Goal: Information Seeking & Learning: Learn about a topic

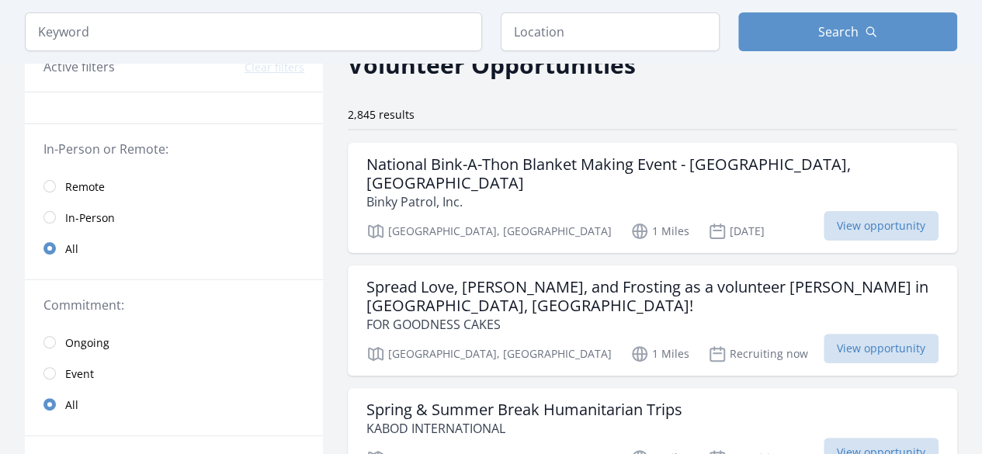
scroll to position [90, 0]
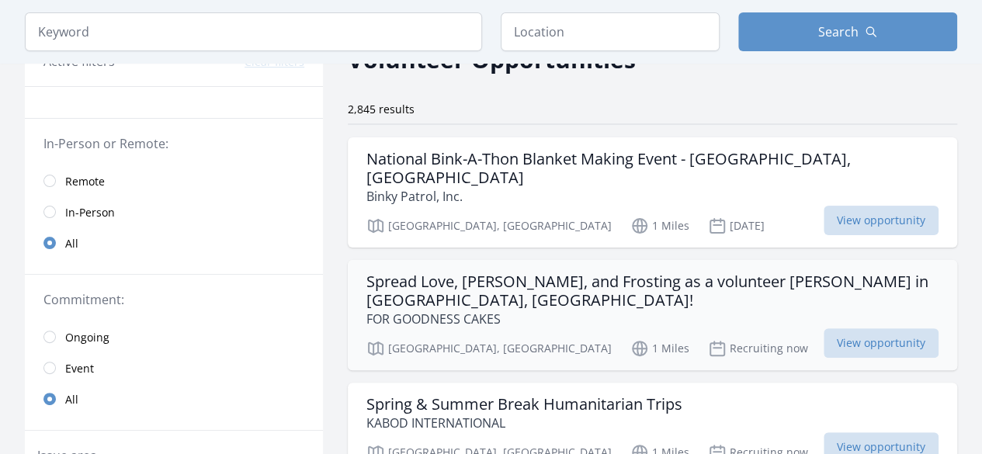
click at [604, 310] on p "FOR GOODNESS CAKES" at bounding box center [652, 319] width 572 height 19
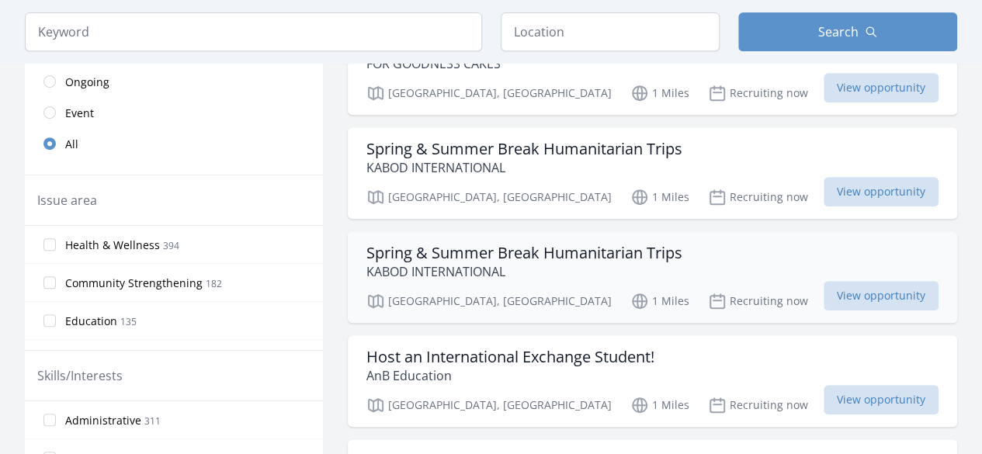
scroll to position [343, 0]
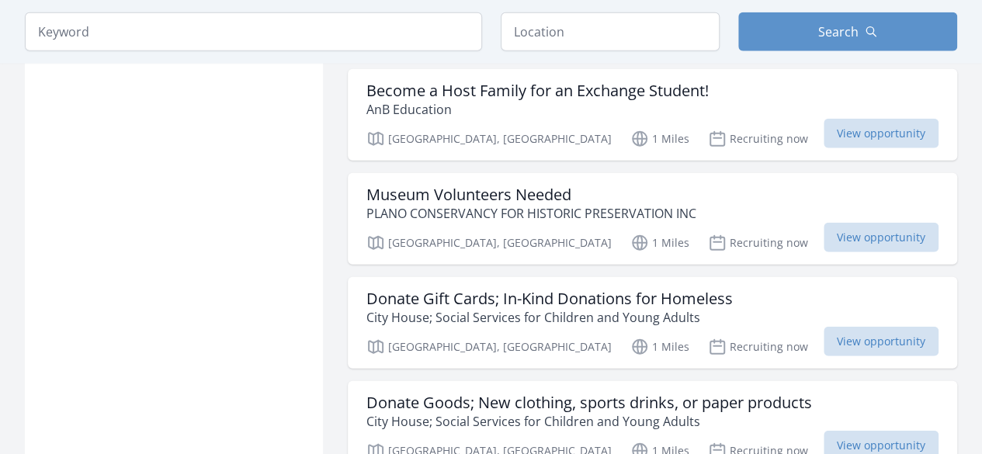
scroll to position [1969, 0]
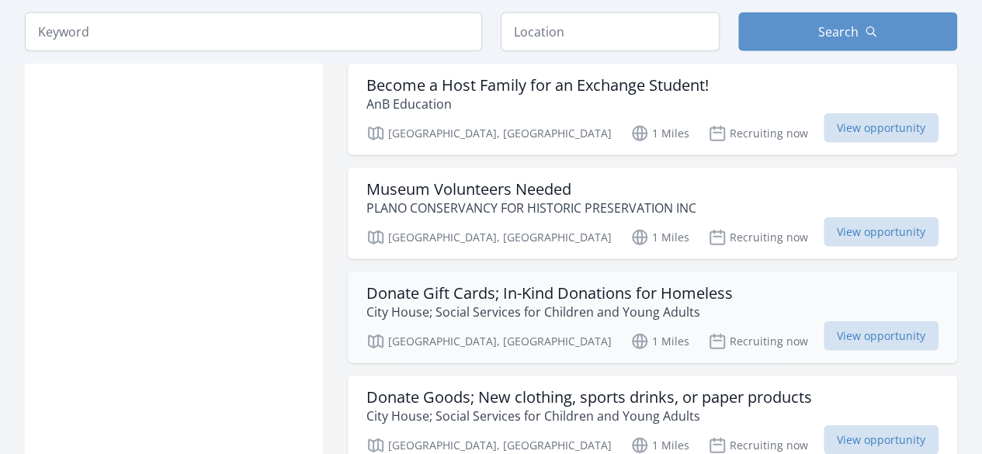
click at [565, 303] on p "City House; Social Services for Children and Young Adults" at bounding box center [549, 312] width 366 height 19
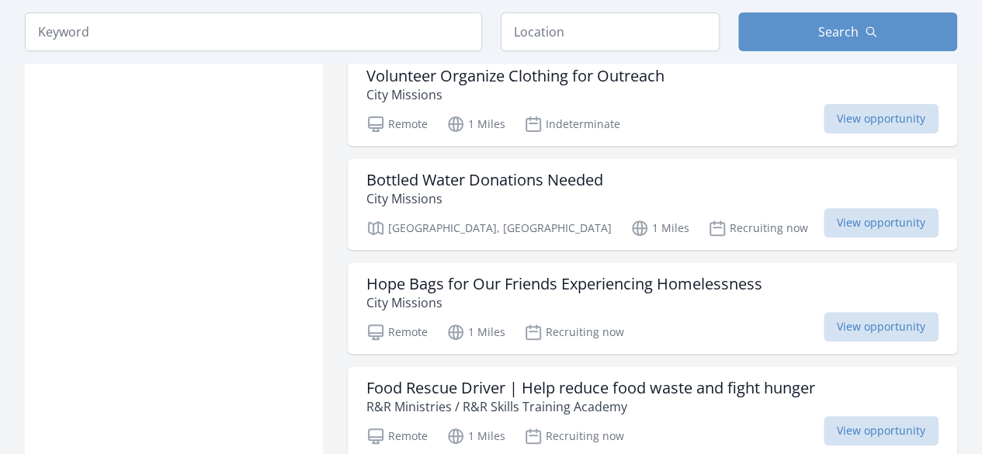
scroll to position [3176, 0]
click at [441, 292] on p "City Missions" at bounding box center [564, 301] width 396 height 19
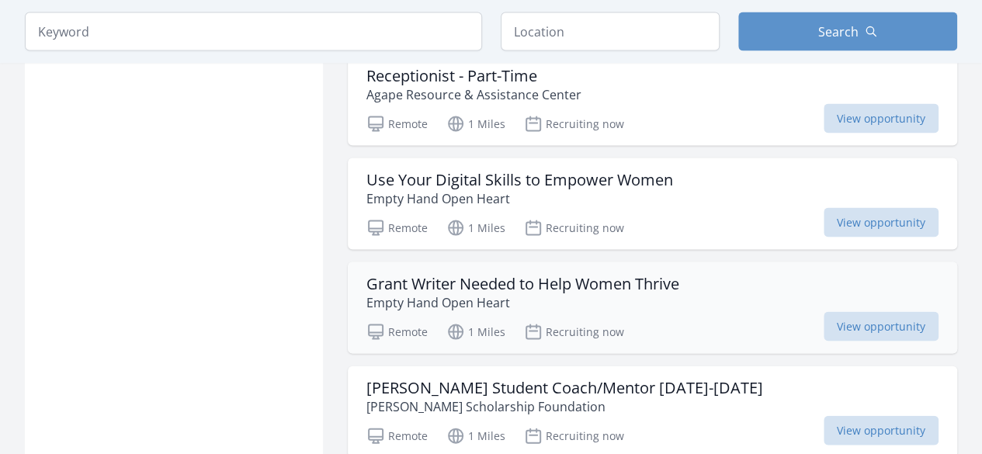
scroll to position [4423, 0]
click at [359, 366] on div "Hendrick Student Coach/Mentor 2025-2026 Hendrick Scholarship Foundation Remote …" at bounding box center [652, 412] width 609 height 92
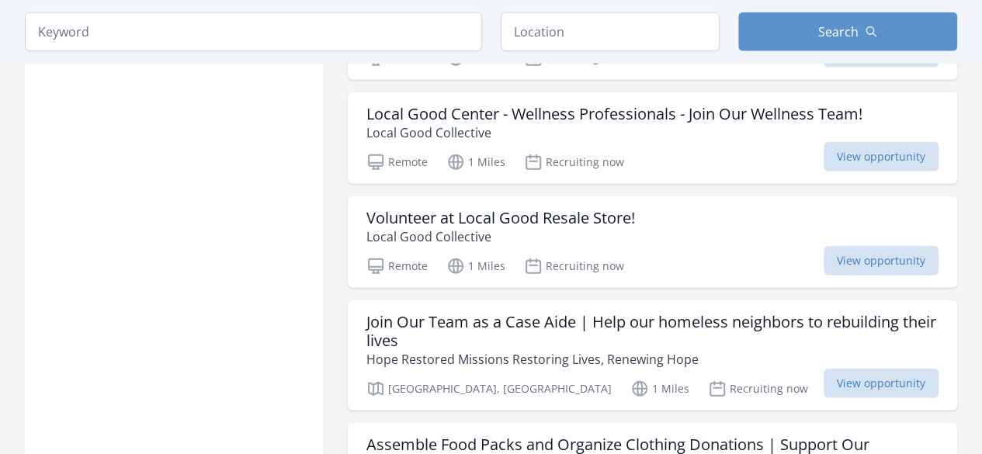
scroll to position [4809, 0]
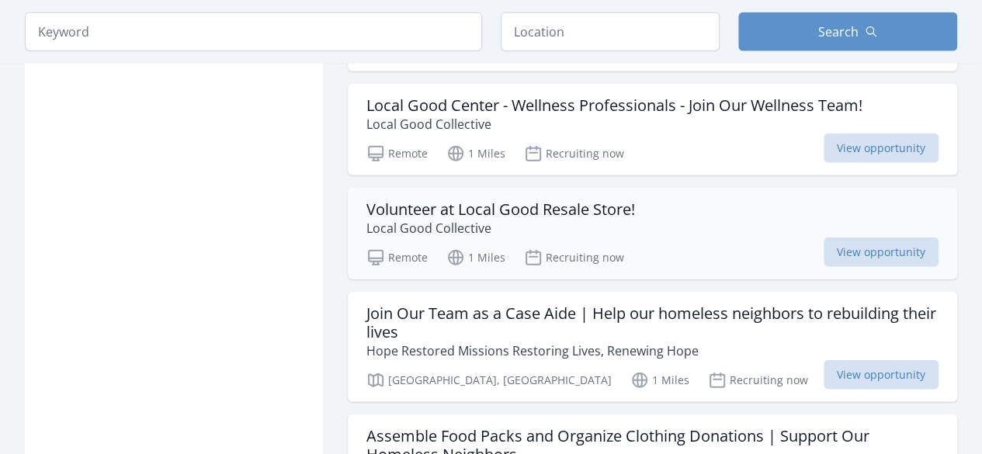
click at [384, 219] on p "Local Good Collective" at bounding box center [500, 228] width 269 height 19
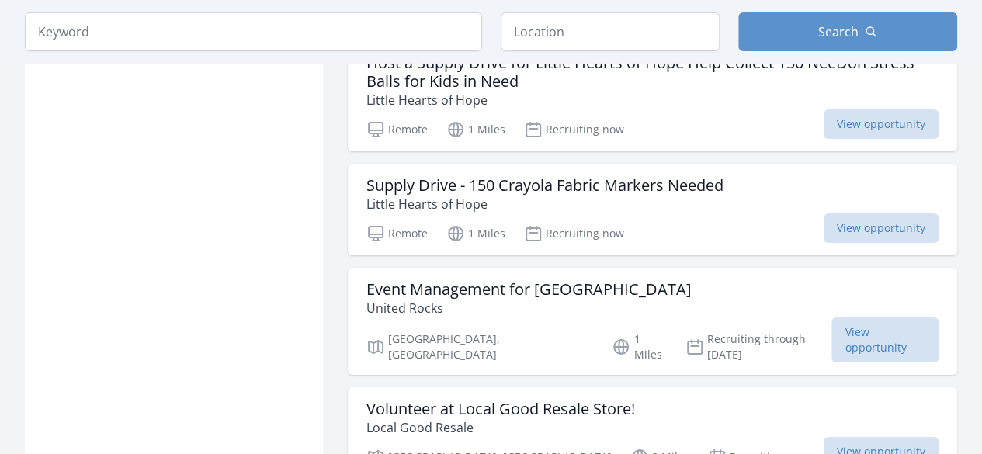
scroll to position [5762, 0]
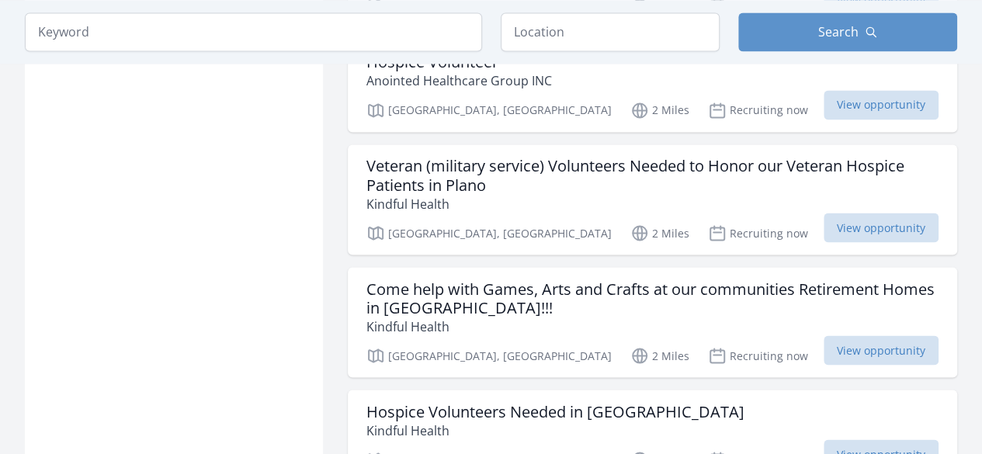
scroll to position [7181, 0]
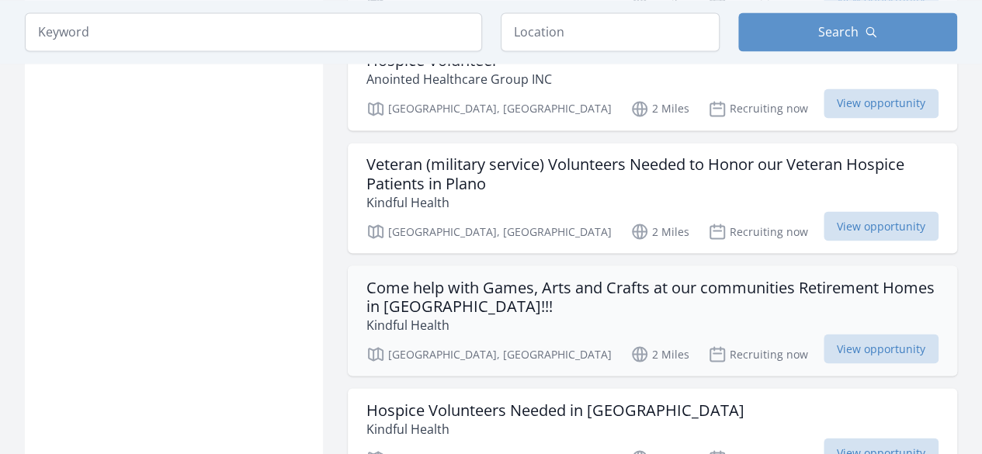
click at [390, 278] on h3 "Come help with Games, Arts and Crafts at our communities Retirement Homes in Pl…" at bounding box center [652, 296] width 572 height 37
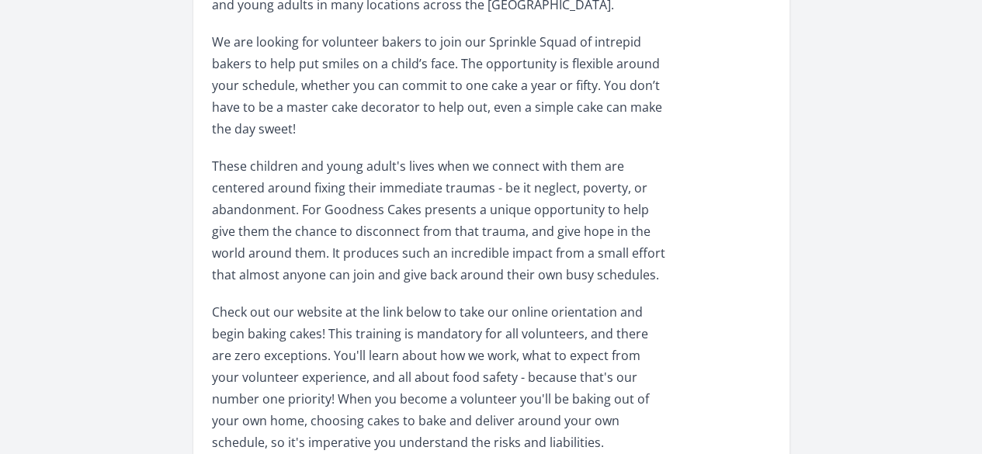
scroll to position [734, 0]
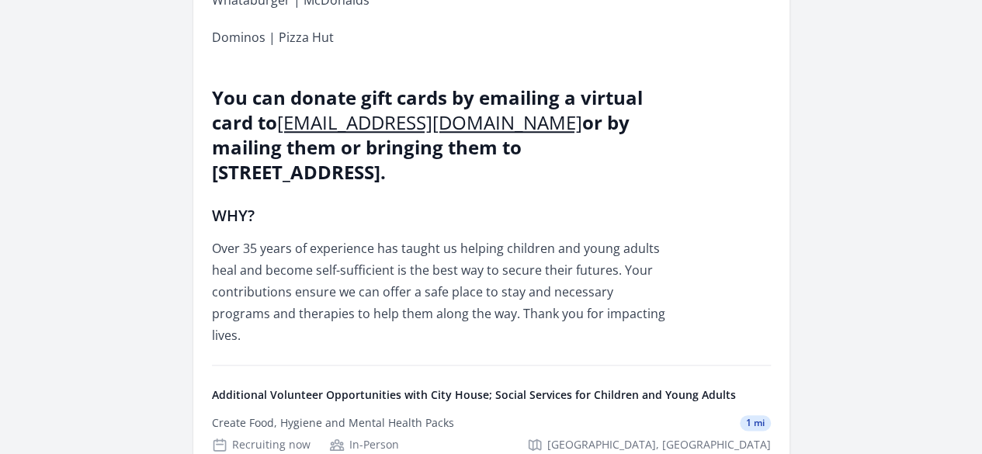
scroll to position [705, 0]
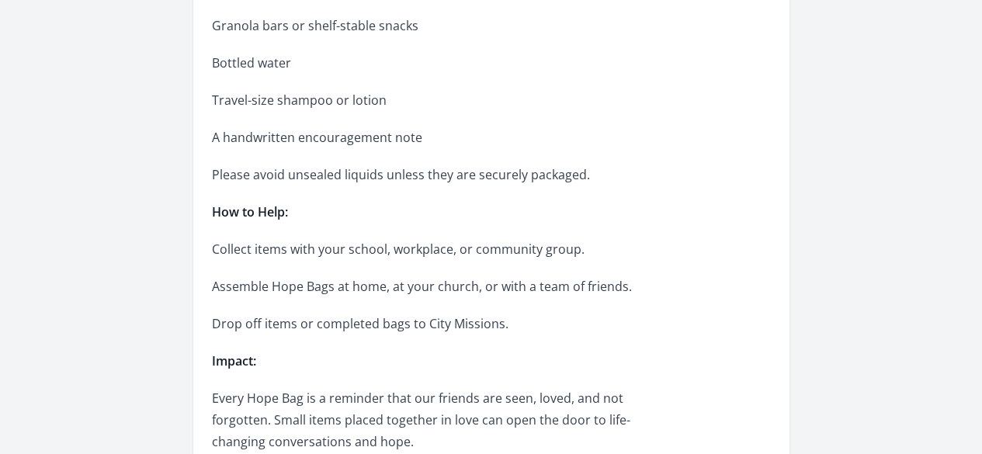
scroll to position [1006, 0]
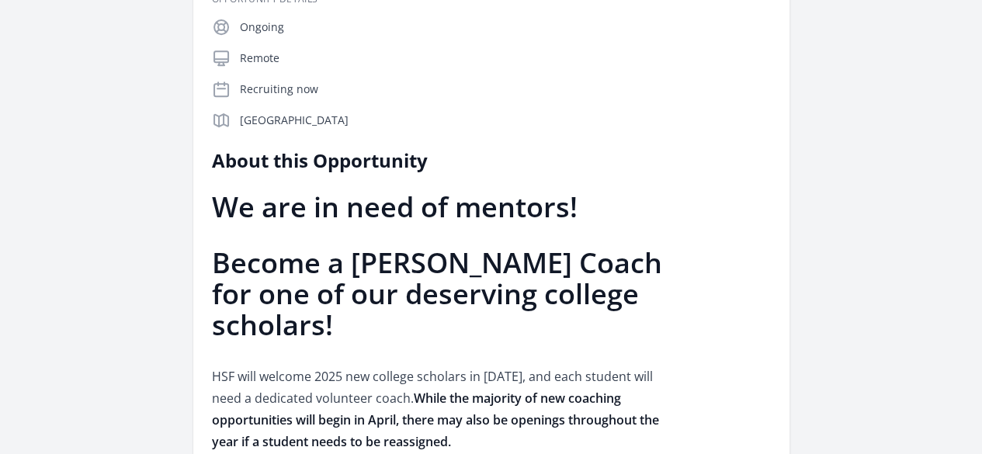
scroll to position [404, 0]
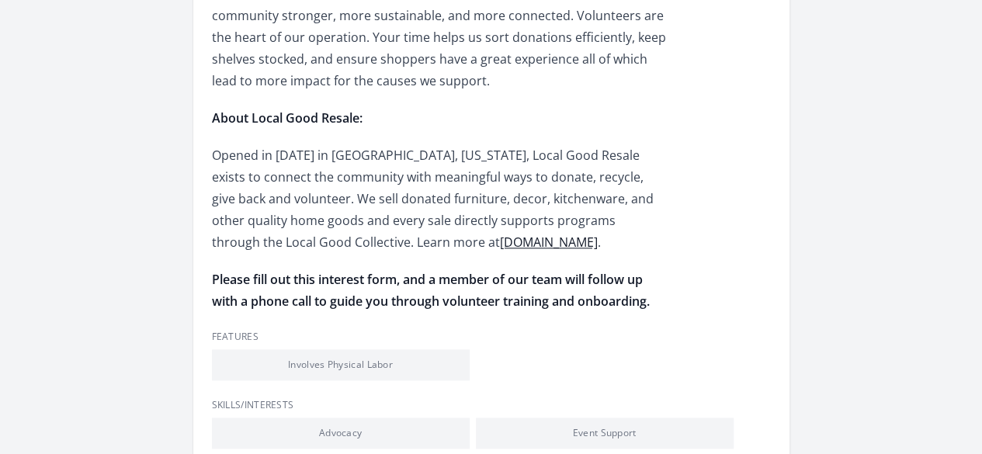
scroll to position [767, 0]
